Goal: Information Seeking & Learning: Learn about a topic

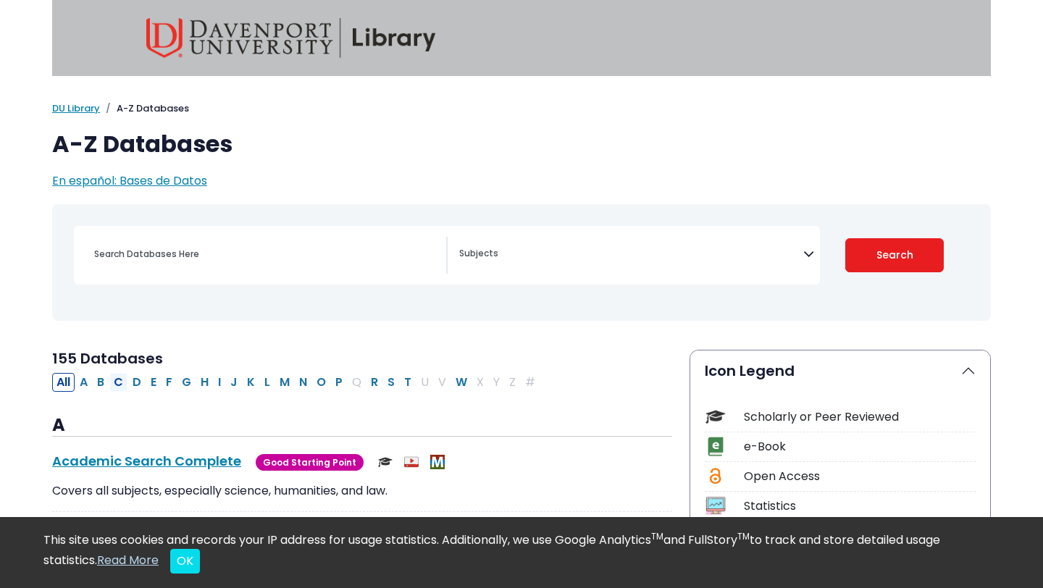
click at [119, 380] on button "C" at bounding box center [118, 382] width 18 height 19
select select "Database Subject Filter"
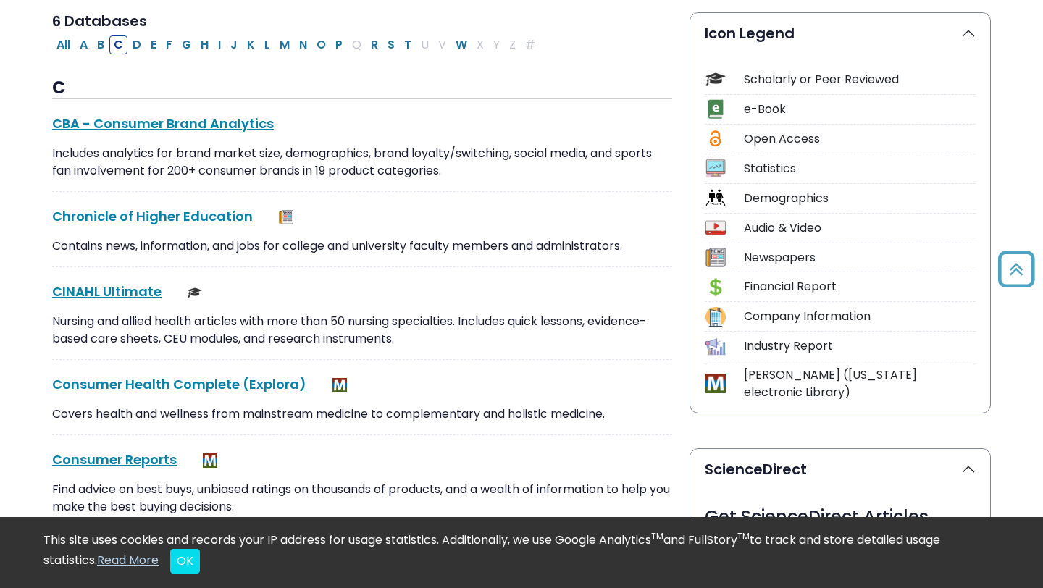
scroll to position [382, 0]
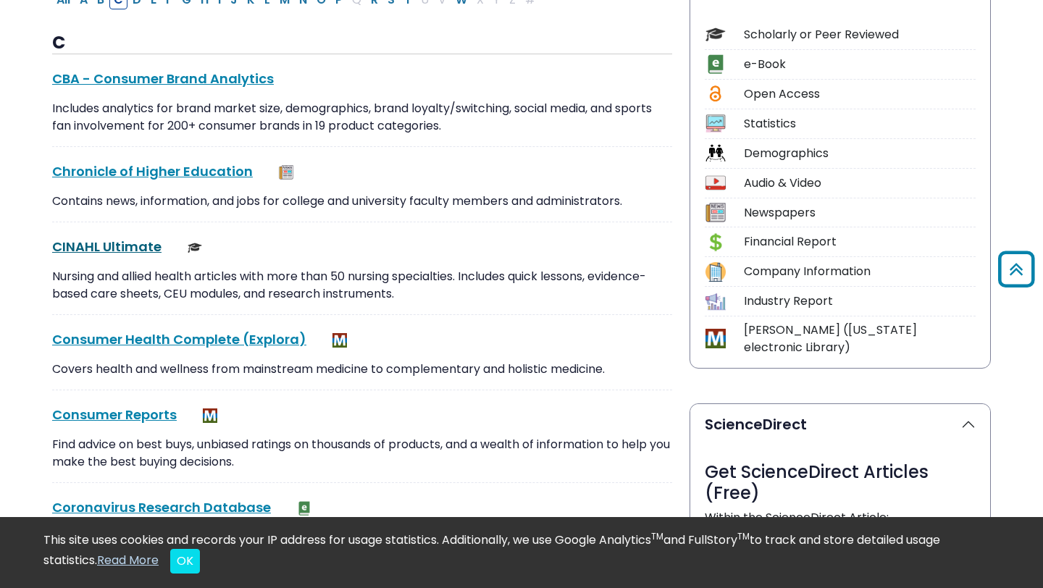
click at [97, 248] on link "CINAHL Ultimate This link opens in a new window" at bounding box center [106, 246] width 109 height 18
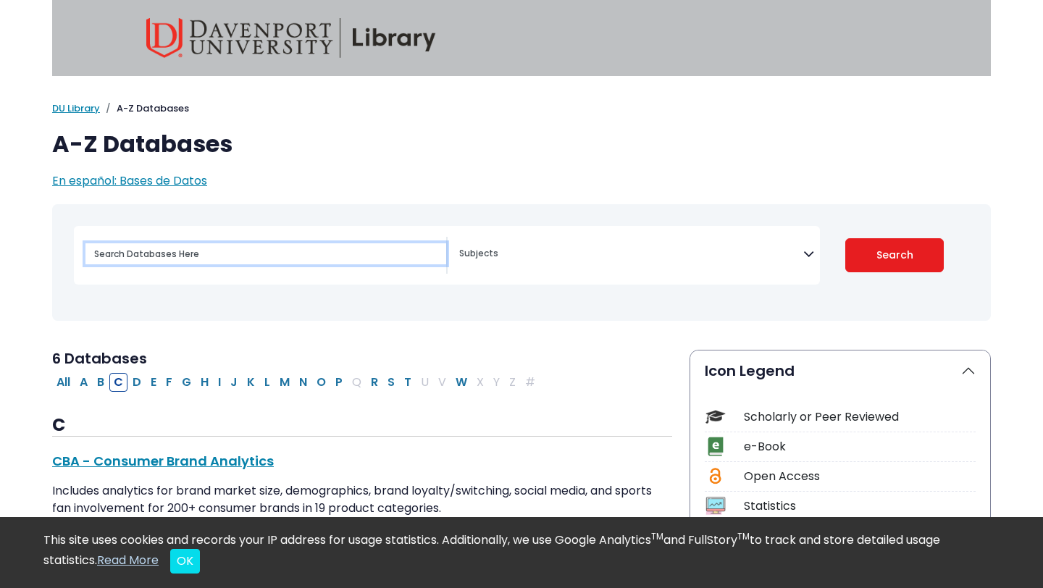
click at [226, 252] on input "Search database by title or keyword" at bounding box center [265, 253] width 361 height 21
type input "nursing theory and its importance"
click at [845, 238] on button "Search" at bounding box center [894, 255] width 99 height 34
select select "Database Subject Filter"
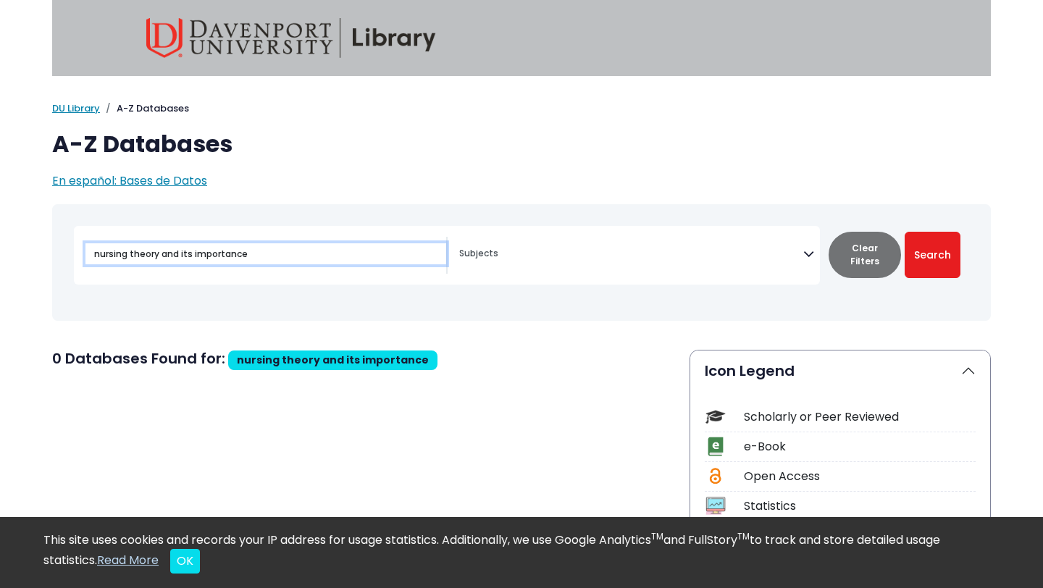
drag, startPoint x: 262, startPoint y: 250, endPoint x: 142, endPoint y: 249, distance: 120.2
click at [142, 249] on input "nursing theory and its importance" at bounding box center [265, 253] width 361 height 21
type input "nursing"
click at [904, 232] on button "Search" at bounding box center [932, 255] width 56 height 46
select select "Database Subject Filter"
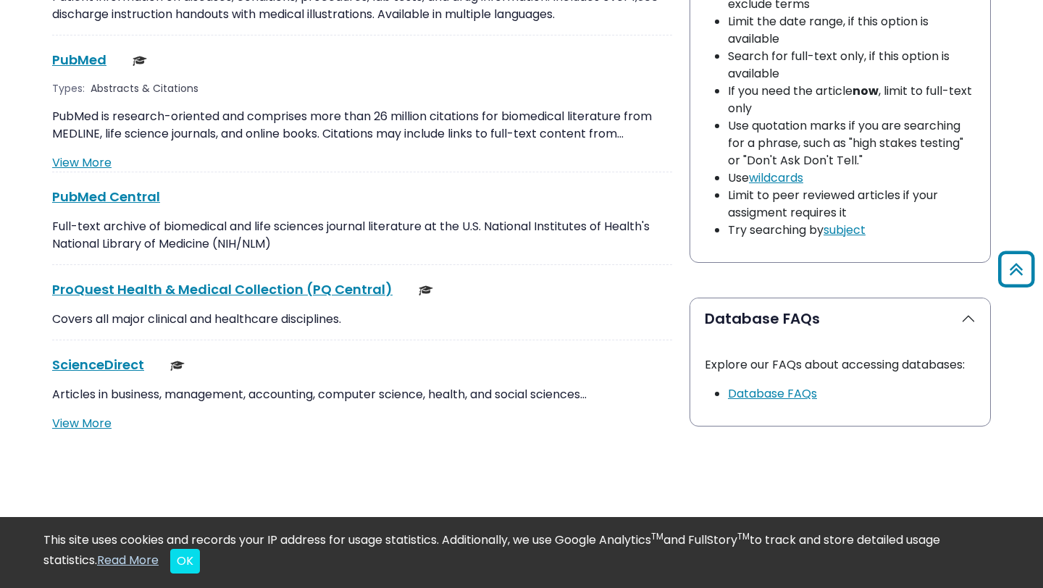
scroll to position [1207, 0]
